Goal: Transaction & Acquisition: Purchase product/service

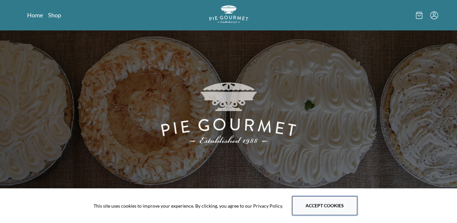
click at [309, 202] on button "Accept cookies" at bounding box center [324, 205] width 65 height 19
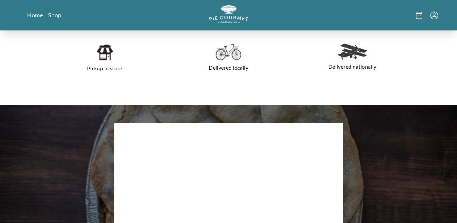
scroll to position [200, 0]
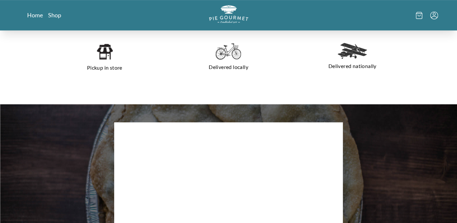
click at [230, 65] on p "Delivered locally" at bounding box center [228, 67] width 108 height 10
click at [228, 52] on img at bounding box center [227, 51] width 25 height 17
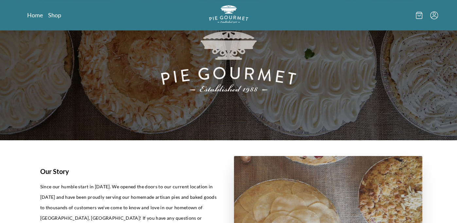
scroll to position [0, 0]
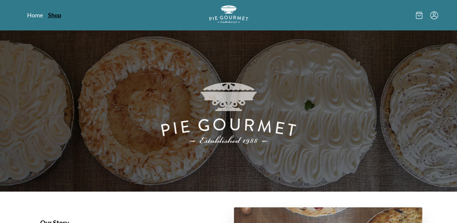
click at [55, 15] on link "Shop" at bounding box center [54, 15] width 13 height 8
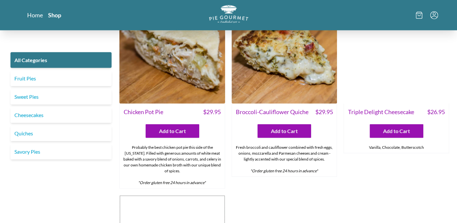
scroll to position [956, 0]
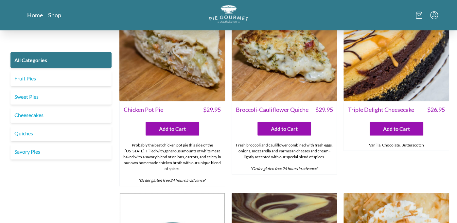
click at [185, 125] on div "Chicken Pot Pie $ 29.95 Add to Cart Probably the best chicken pot pie this side…" at bounding box center [172, 143] width 106 height 85
click at [184, 124] on button "Add to Cart" at bounding box center [172, 129] width 54 height 14
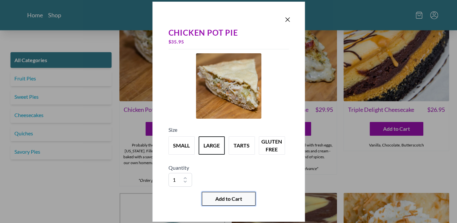
click at [247, 202] on button "Add to Cart" at bounding box center [229, 199] width 54 height 14
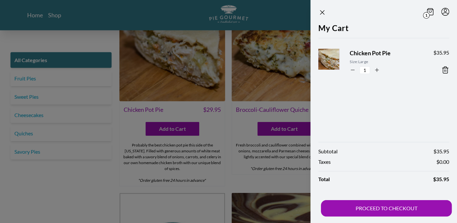
click at [263, 44] on div at bounding box center [228, 111] width 457 height 223
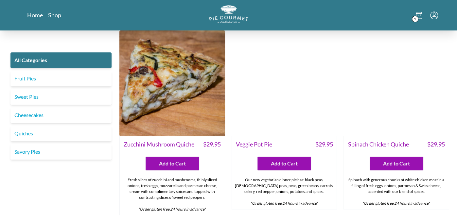
scroll to position [359, 0]
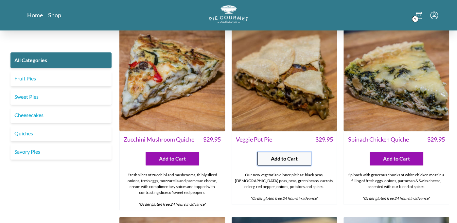
click at [290, 155] on span "Add to Cart" at bounding box center [284, 159] width 27 height 8
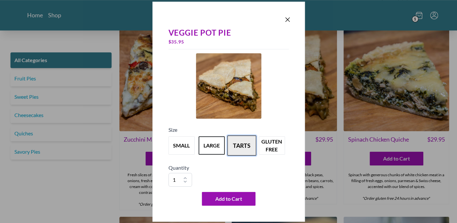
click at [243, 141] on button "tarts" at bounding box center [241, 145] width 29 height 20
click at [215, 149] on button "large" at bounding box center [211, 145] width 29 height 20
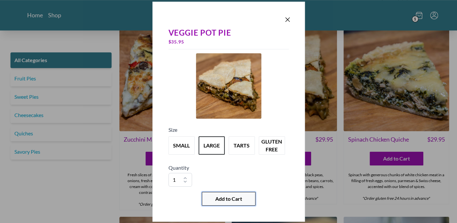
click at [231, 201] on span "Add to Cart" at bounding box center [228, 199] width 27 height 8
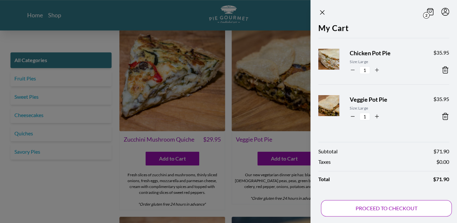
click at [387, 205] on button "PROCEED TO CHECKOUT" at bounding box center [386, 208] width 131 height 16
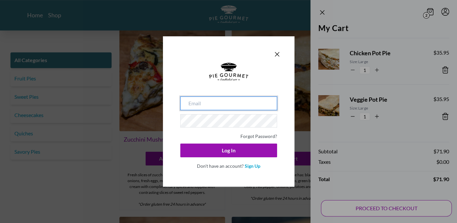
type input "[EMAIL_ADDRESS][DOMAIN_NAME]"
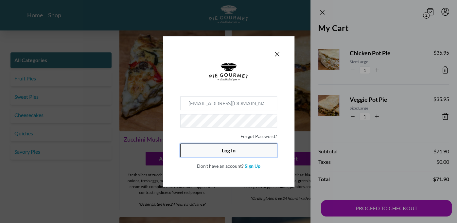
click at [240, 153] on button "Log In" at bounding box center [228, 150] width 97 height 14
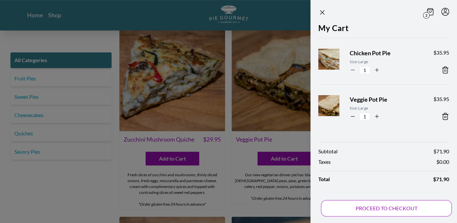
click at [371, 202] on button "PROCEED TO CHECKOUT" at bounding box center [386, 208] width 131 height 16
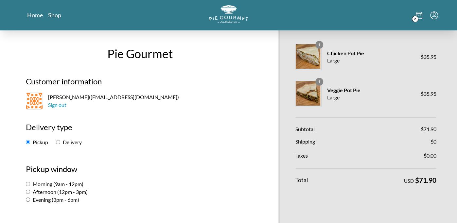
scroll to position [44, 0]
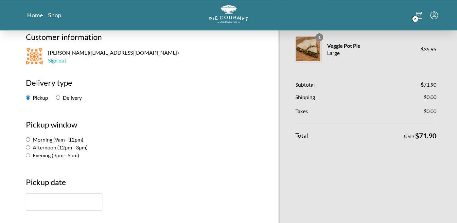
click at [58, 95] on input "Delivery" at bounding box center [58, 97] width 4 height 4
radio input "true"
select select "-1"
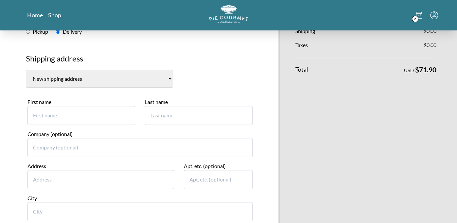
scroll to position [119, 0]
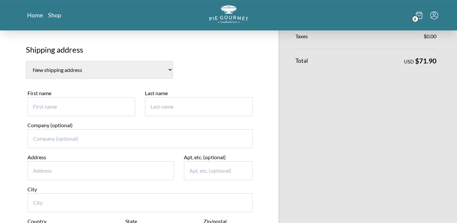
click at [93, 100] on input "First name" at bounding box center [81, 106] width 108 height 19
type input "[PERSON_NAME]"
click at [67, 169] on input "Address" at bounding box center [100, 170] width 147 height 19
type input "[STREET_ADDRESS]"
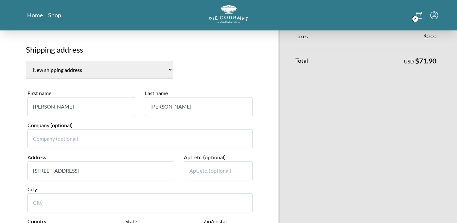
click at [60, 197] on input "City" at bounding box center [139, 202] width 225 height 19
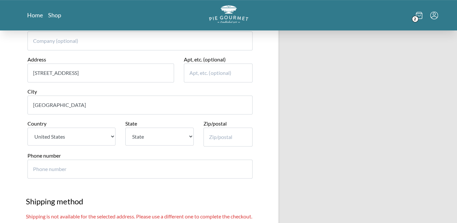
scroll to position [218, 0]
type input "[GEOGRAPHIC_DATA]"
click at [146, 132] on select "State [US_STATE] [US_STATE] [US_STATE] [US_STATE] [US_STATE] [US_STATE] [US_STA…" at bounding box center [159, 136] width 68 height 18
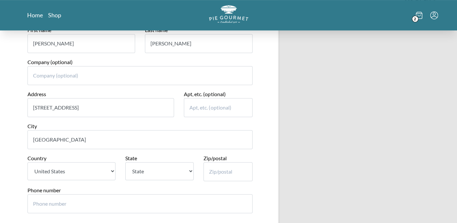
scroll to position [183, 0]
click at [144, 171] on select "State [US_STATE] [US_STATE] [US_STATE] [US_STATE] [US_STATE] [US_STATE] [US_STA…" at bounding box center [159, 171] width 68 height 18
select select "VA"
click at [125, 162] on select "State [US_STATE] [US_STATE] [US_STATE] [US_STATE] [US_STATE] [US_STATE] [US_STA…" at bounding box center [159, 171] width 68 height 18
click at [229, 174] on input "Zip/postal" at bounding box center [227, 171] width 49 height 19
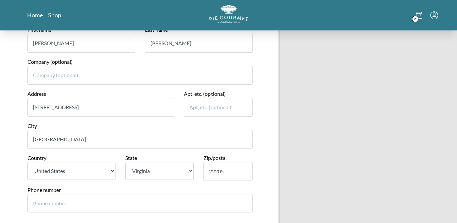
type input "22205"
click at [180, 186] on div "Phone number" at bounding box center [139, 199] width 225 height 27
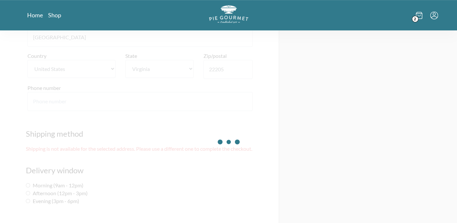
scroll to position [287, 0]
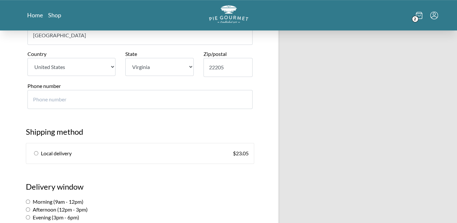
click at [35, 153] on input "radio" at bounding box center [36, 153] width 4 height 4
radio input "true"
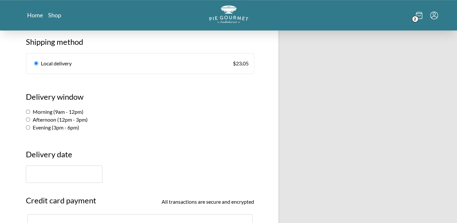
scroll to position [379, 0]
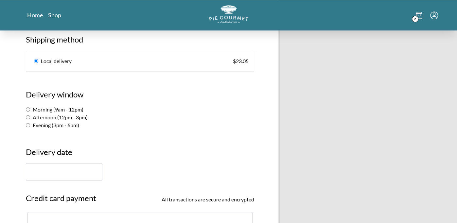
click at [27, 115] on input "Afternoon (12pm - 3pm)" at bounding box center [28, 117] width 4 height 4
radio input "true"
click at [58, 168] on input "text" at bounding box center [64, 171] width 76 height 17
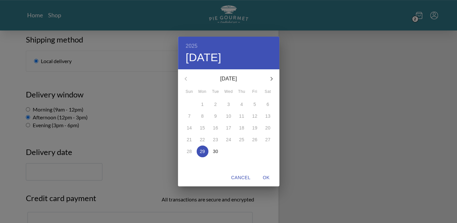
click at [200, 157] on button "29" at bounding box center [202, 151] width 12 height 12
click at [267, 177] on span "OK" at bounding box center [266, 178] width 16 height 8
type input "[DATE]"
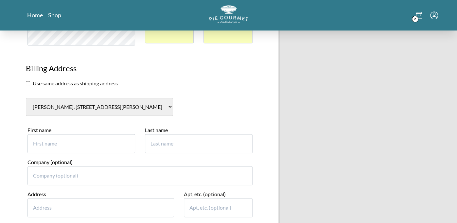
scroll to position [588, 0]
click at [39, 141] on input "First name" at bounding box center [81, 142] width 108 height 19
type input "Seema"
type input "3"
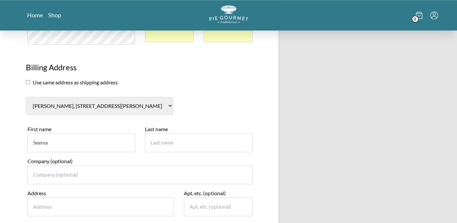
type input "3"
type input "Mahini"
click at [85, 200] on input "Address" at bounding box center [100, 206] width 147 height 19
type input "322"
type input "N [PERSON_NAME] St"
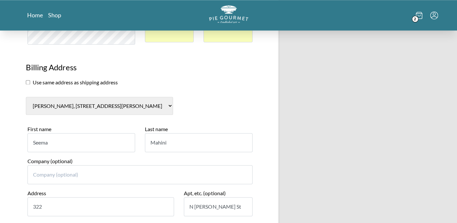
type input "[GEOGRAPHIC_DATA]"
select select "VA"
type input "22046"
type input "2022770484"
click at [137, 202] on input "322" at bounding box center [100, 206] width 147 height 19
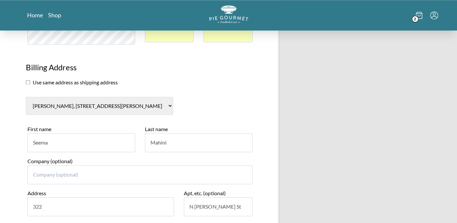
type input "[STREET_ADDRESS][PERSON_NAME]"
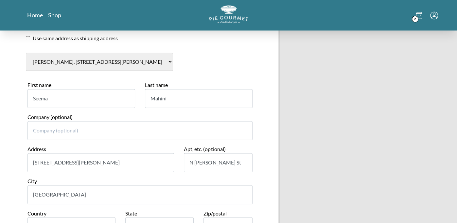
scroll to position [633, 0]
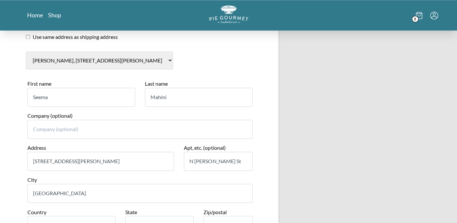
click at [237, 156] on input "N [PERSON_NAME] St" at bounding box center [218, 161] width 68 height 19
type input "N"
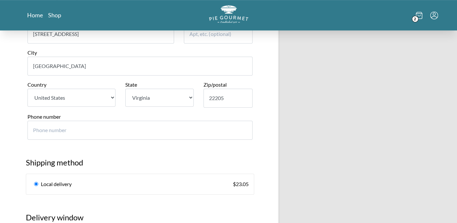
scroll to position [248, 0]
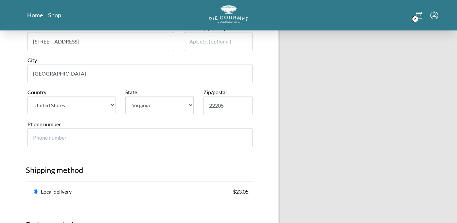
click at [140, 136] on input "Phone number" at bounding box center [139, 137] width 225 height 19
type input "202"
click at [223, 181] on link "Local delivery $ 23.05" at bounding box center [139, 191] width 227 height 20
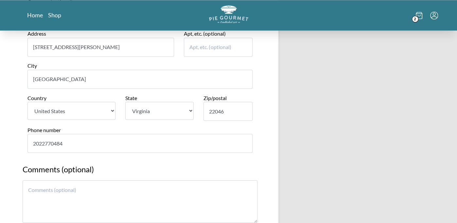
scroll to position [748, 0]
click at [43, 140] on input "2022770484" at bounding box center [139, 142] width 225 height 19
type input "202770484"
click at [52, 140] on input "Phone number" at bounding box center [139, 142] width 225 height 19
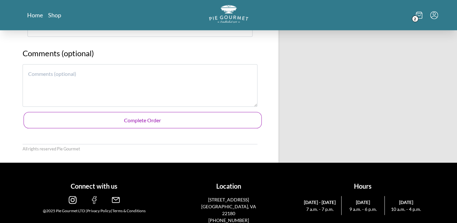
click at [89, 122] on button "Complete Order" at bounding box center [143, 120] width 238 height 16
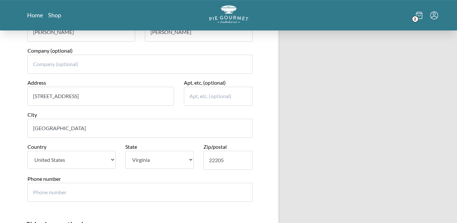
scroll to position [193, 0]
click at [81, 200] on div "Phone number" at bounding box center [140, 191] width 235 height 32
click at [54, 190] on input "Phone number" at bounding box center [139, 192] width 225 height 19
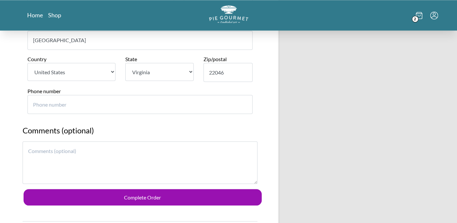
scroll to position [786, 0]
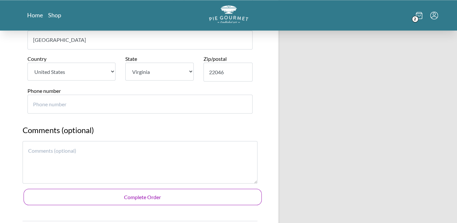
click at [63, 192] on button "Complete Order" at bounding box center [143, 197] width 238 height 16
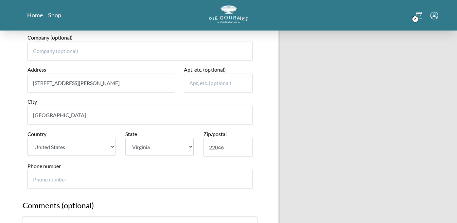
scroll to position [718, 0]
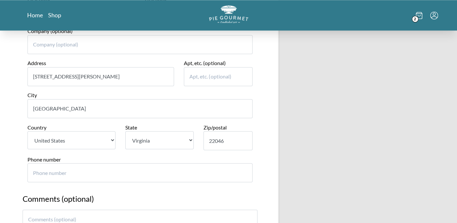
type input "2022770484"
click at [53, 167] on input "Phone number" at bounding box center [139, 172] width 225 height 19
click at [58, 170] on input "Phone number" at bounding box center [139, 172] width 225 height 19
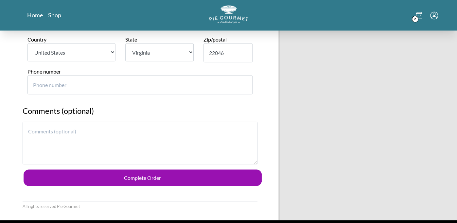
scroll to position [809, 0]
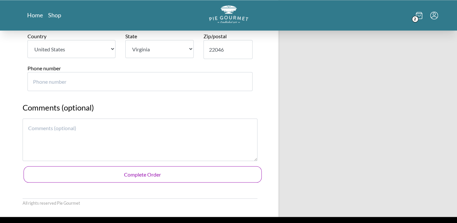
click at [61, 170] on button "Complete Order" at bounding box center [143, 174] width 238 height 16
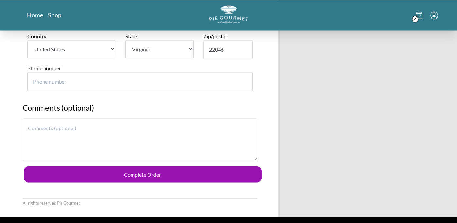
click at [60, 75] on input "Phone number" at bounding box center [139, 81] width 225 height 19
type input "2022770484"
click at [31, 89] on div "Phone number [PHONE_NUMBER]" at bounding box center [140, 80] width 235 height 32
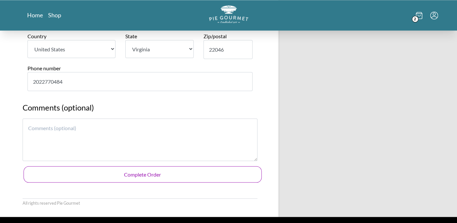
click at [84, 175] on button "Complete Order" at bounding box center [143, 174] width 238 height 16
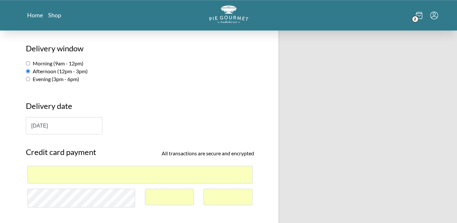
scroll to position [425, 0]
click at [59, 121] on input "[DATE]" at bounding box center [64, 125] width 76 height 17
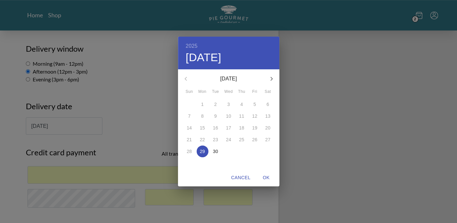
click at [216, 149] on p "30" at bounding box center [215, 151] width 5 height 7
click at [271, 179] on span "OK" at bounding box center [266, 178] width 16 height 8
type input "[DATE]"
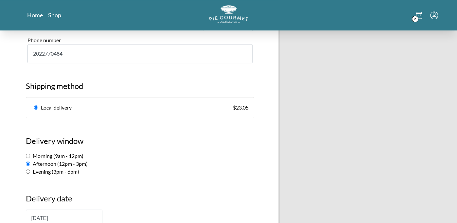
scroll to position [333, 0]
click at [28, 169] on input "Evening (3pm - 6pm)" at bounding box center [28, 170] width 4 height 4
radio input "true"
click at [67, 215] on input "[DATE]" at bounding box center [64, 217] width 76 height 17
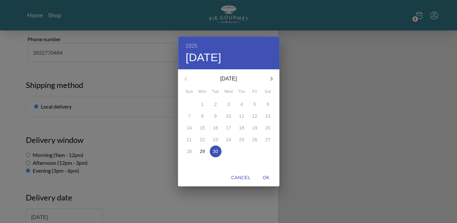
click at [200, 154] on p "29" at bounding box center [202, 151] width 5 height 7
click at [269, 178] on span "OK" at bounding box center [266, 178] width 16 height 8
type input "[DATE]"
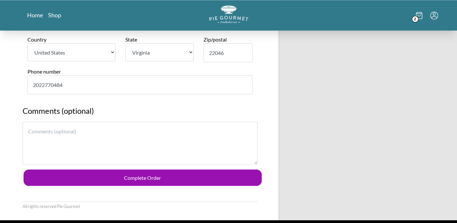
scroll to position [808, 0]
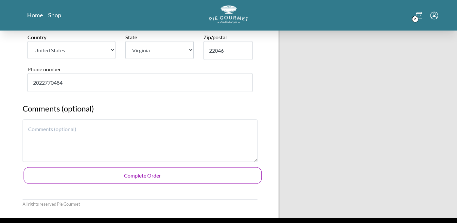
click at [188, 172] on button "Complete Order" at bounding box center [143, 175] width 238 height 16
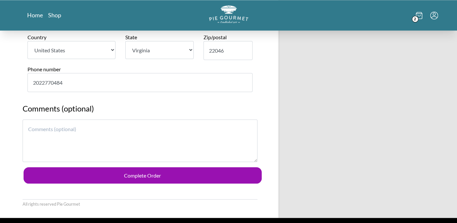
scroll to position [809, 0]
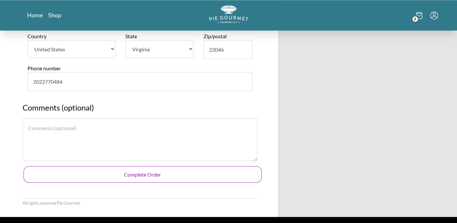
click at [200, 169] on button "Complete Order" at bounding box center [143, 174] width 238 height 16
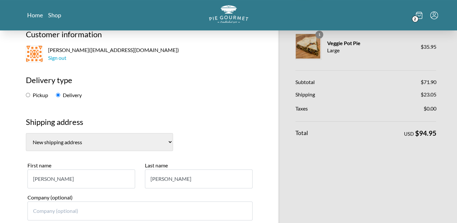
scroll to position [49, 0]
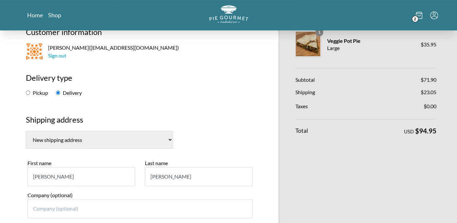
click at [147, 142] on select "[PERSON_NAME], [STREET_ADDRESS][PERSON_NAME] [PERSON_NAME], [STREET_ADDRESS] [P…" at bounding box center [99, 140] width 147 height 18
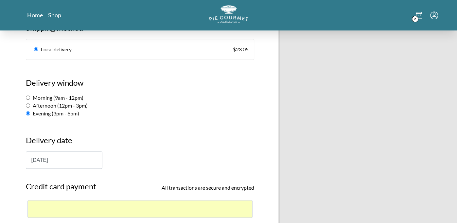
scroll to position [392, 0]
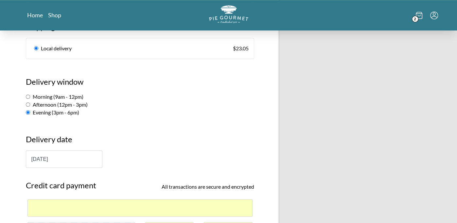
click at [95, 155] on input "[DATE]" at bounding box center [64, 158] width 76 height 17
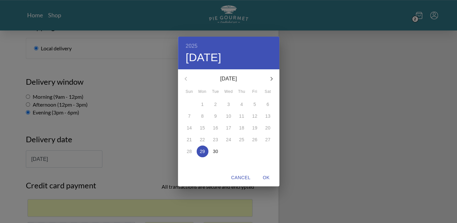
click at [203, 152] on p "29" at bounding box center [202, 151] width 5 height 7
click at [364, 102] on div "2025 Mon, Sep [DATE] Mon Tue Wed Thu Fri Sat 31 1 2 3 4 5 6 7 8 9 10 11 12 13 1…" at bounding box center [228, 111] width 457 height 223
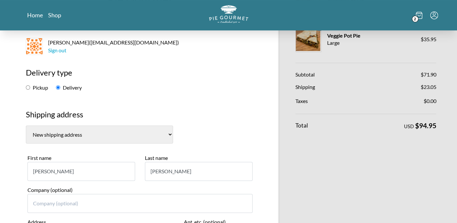
scroll to position [0, 0]
